Goal: Connect with others: Connect with others

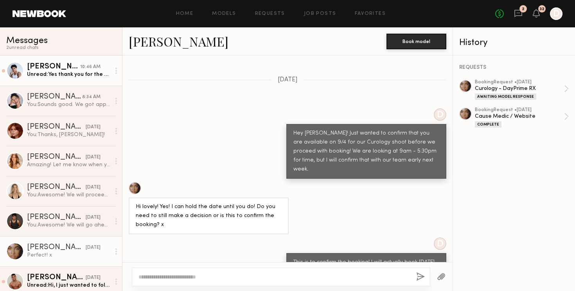
click at [82, 75] on div "Unread: Yes thank you for the opportunity!" at bounding box center [68, 74] width 83 height 7
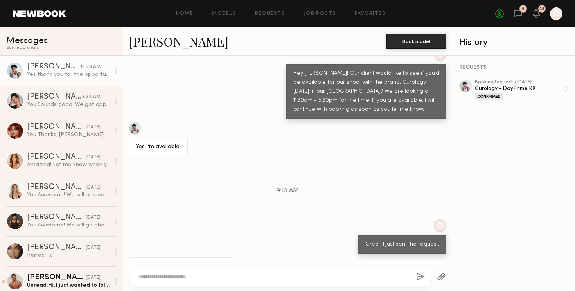
click at [151, 43] on link "Kjay W." at bounding box center [179, 41] width 100 height 17
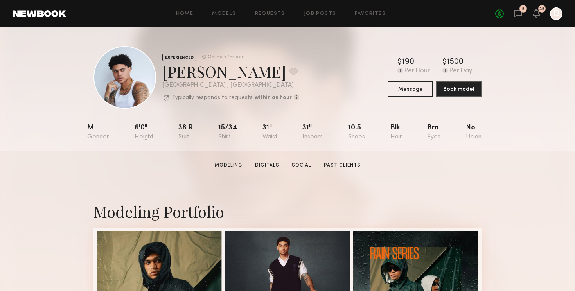
click at [304, 165] on link "Social" at bounding box center [302, 165] width 26 height 7
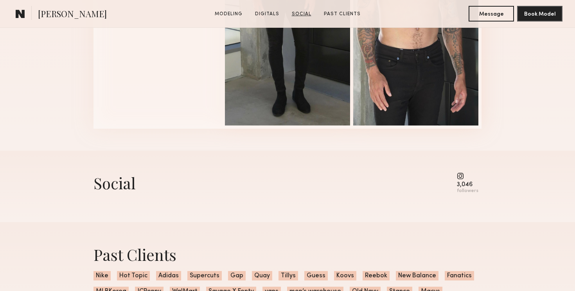
scroll to position [1072, 0]
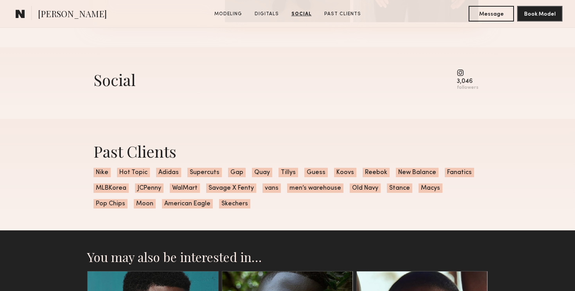
click at [462, 74] on common-icon at bounding box center [468, 72] width 22 height 7
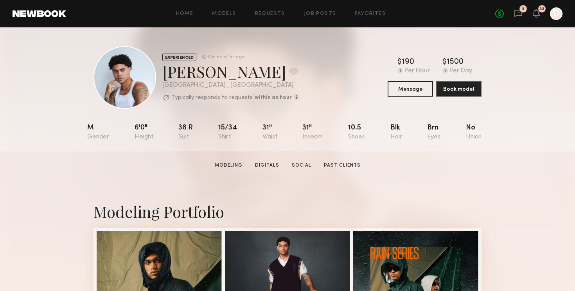
scroll to position [0, 0]
click at [302, 166] on link "Social" at bounding box center [302, 165] width 26 height 7
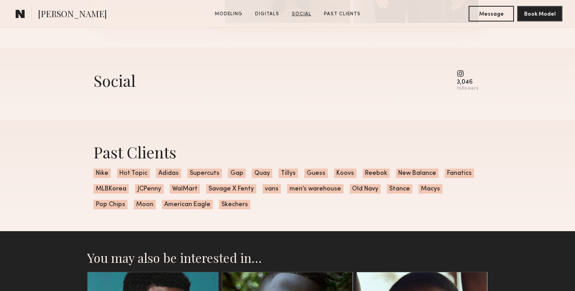
scroll to position [1072, 0]
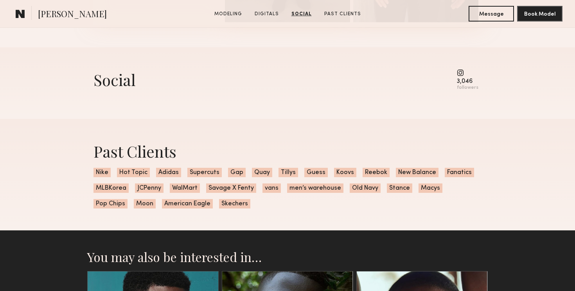
click at [463, 72] on common-icon at bounding box center [468, 72] width 22 height 7
click at [463, 86] on div "followers" at bounding box center [468, 88] width 22 height 6
click at [127, 81] on div "Social" at bounding box center [115, 79] width 42 height 21
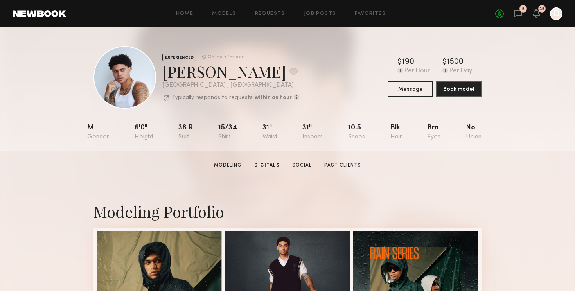
scroll to position [0, 0]
